Goal: Information Seeking & Learning: Learn about a topic

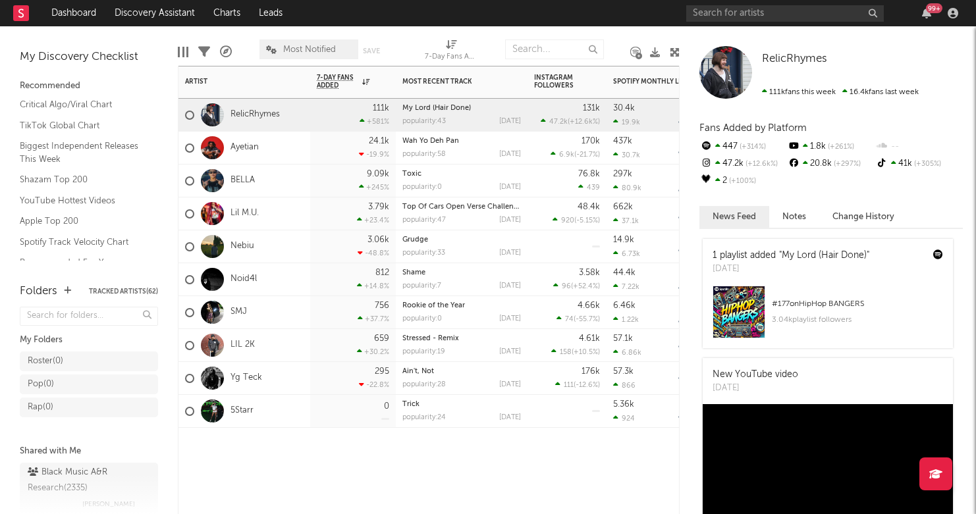
click at [303, 455] on div at bounding box center [244, 448] width 132 height 40
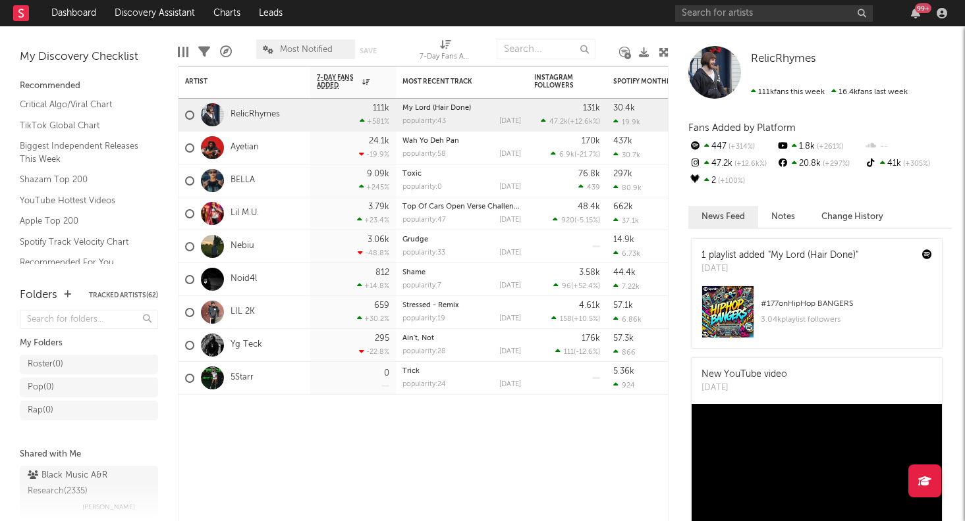
click at [781, 22] on div "99 +" at bounding box center [813, 13] width 277 height 26
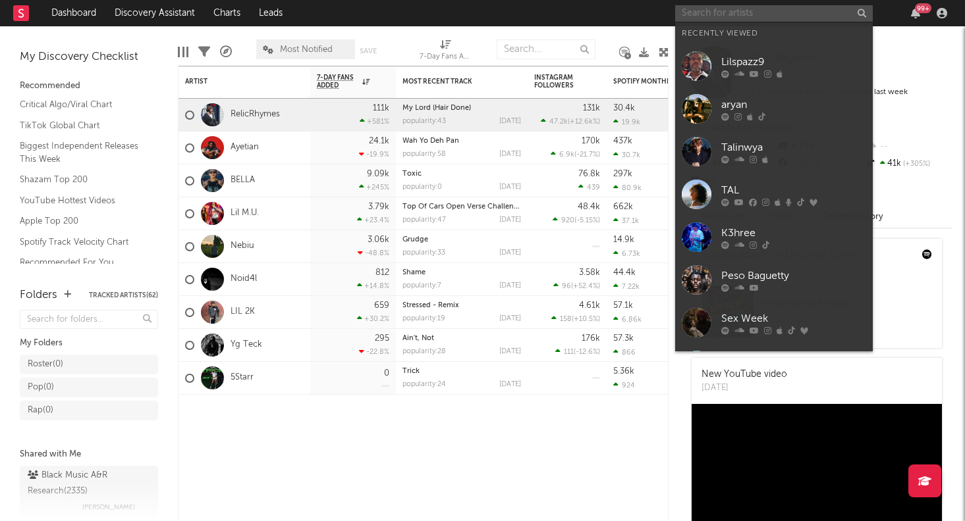
click at [781, 20] on input "text" at bounding box center [774, 13] width 198 height 16
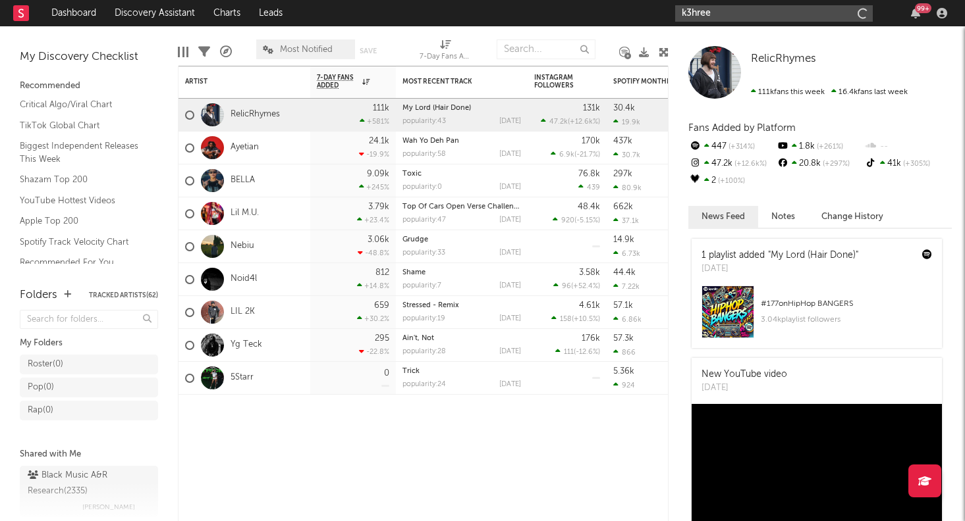
type input "k3hree"
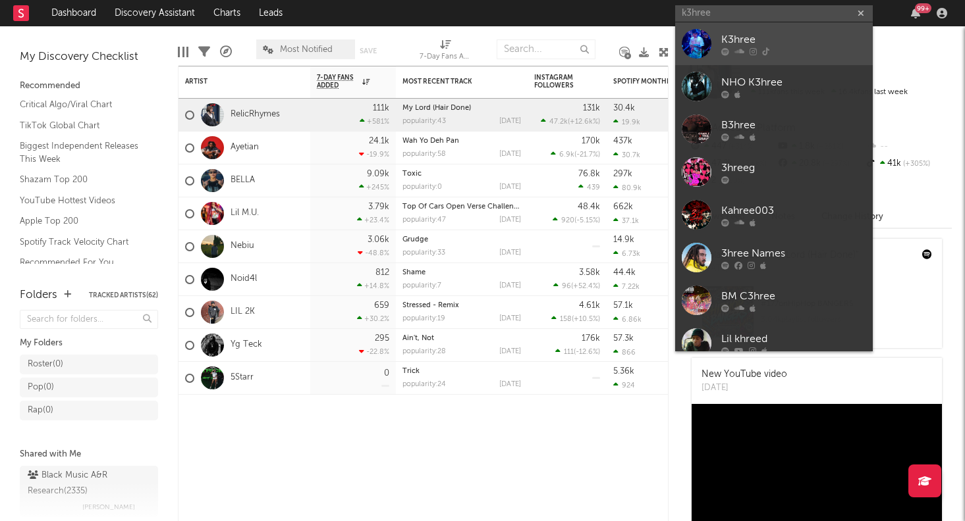
click at [796, 34] on div "K3hree" at bounding box center [793, 40] width 145 height 16
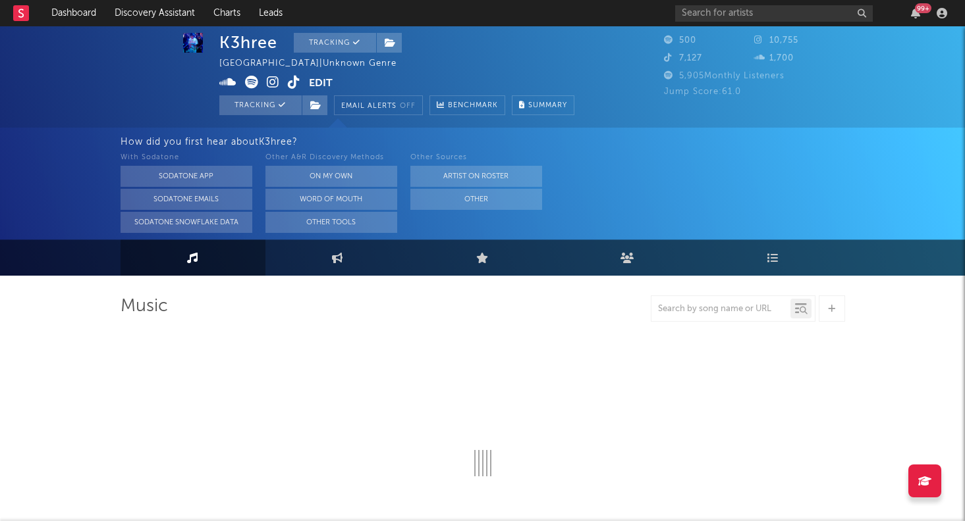
select select "6m"
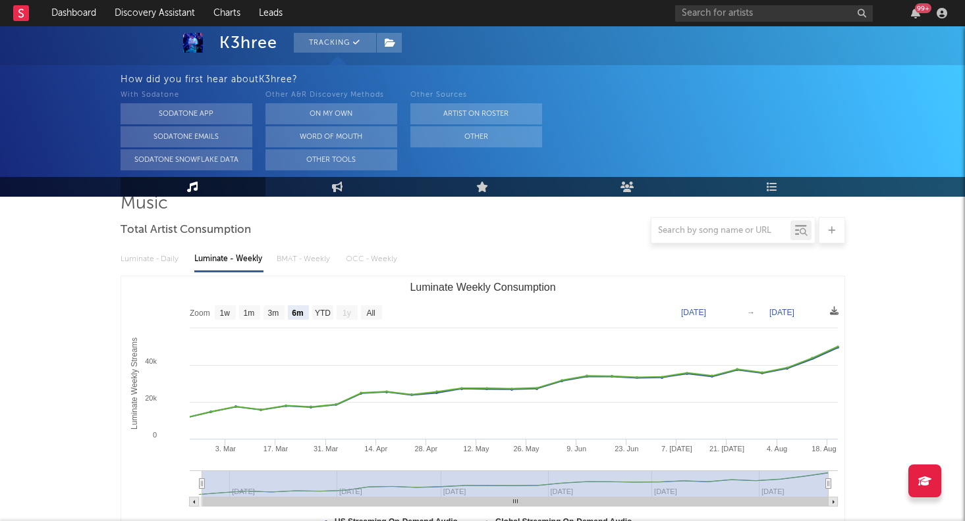
scroll to position [103, 0]
